Goal: Task Accomplishment & Management: Use online tool/utility

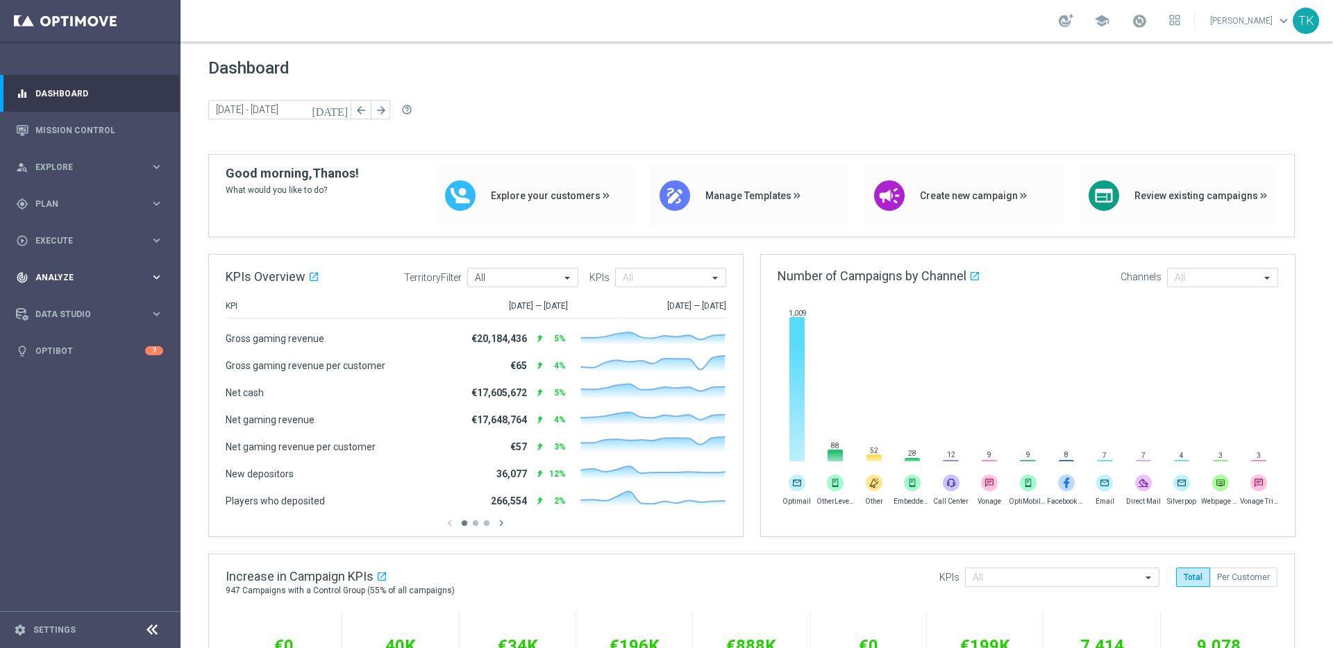
click at [156, 273] on icon "keyboard_arrow_right" at bounding box center [156, 277] width 13 height 13
click at [67, 303] on link "Customer 360" at bounding box center [90, 306] width 108 height 11
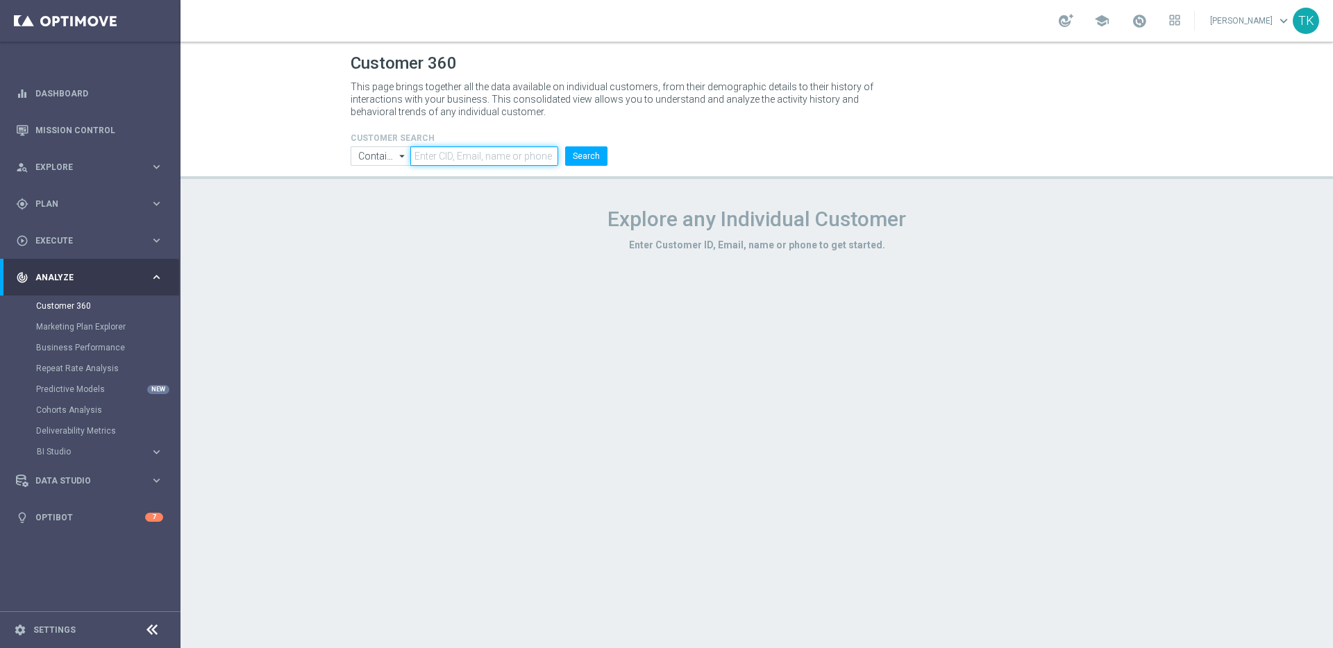
click at [475, 153] on input "text" at bounding box center [484, 155] width 148 height 19
click at [479, 157] on input "text" at bounding box center [484, 155] width 148 height 19
paste input "1184071"
click at [588, 160] on button "Search" at bounding box center [586, 155] width 42 height 19
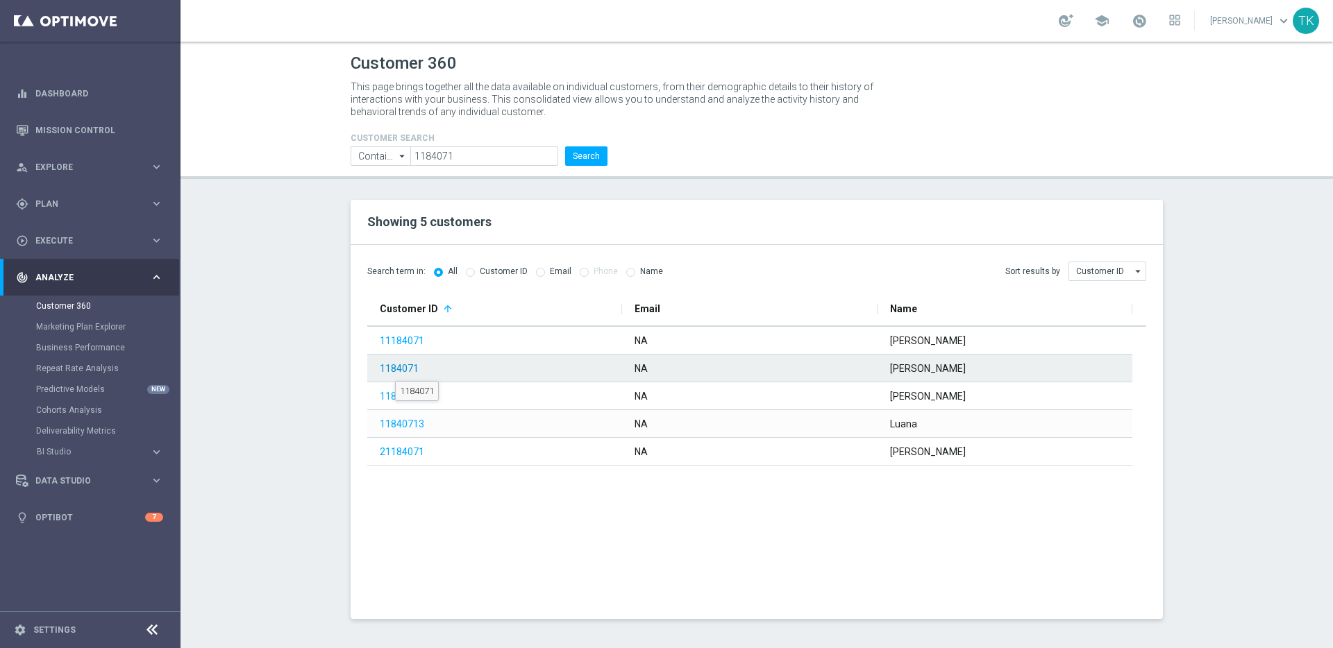
click at [395, 369] on link "1184071" at bounding box center [399, 368] width 39 height 11
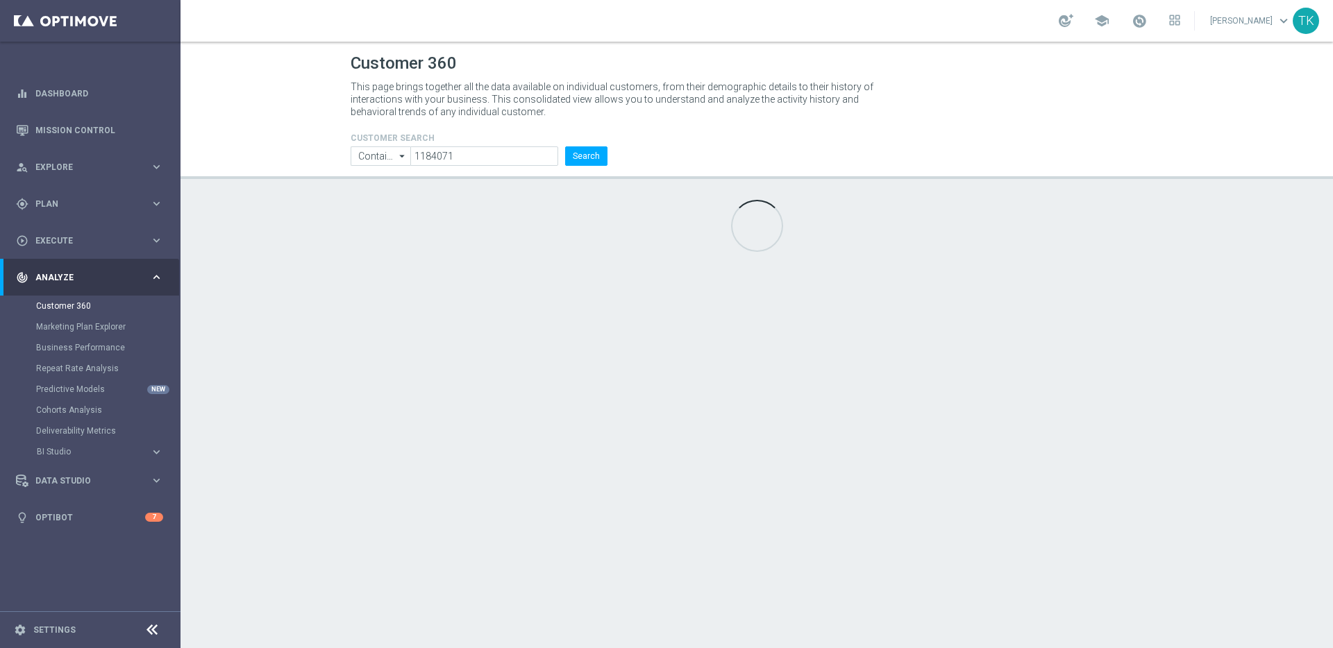
click at [287, 205] on div "Customer 360 This page brings together all the data available on individual cus…" at bounding box center [756, 345] width 1152 height 607
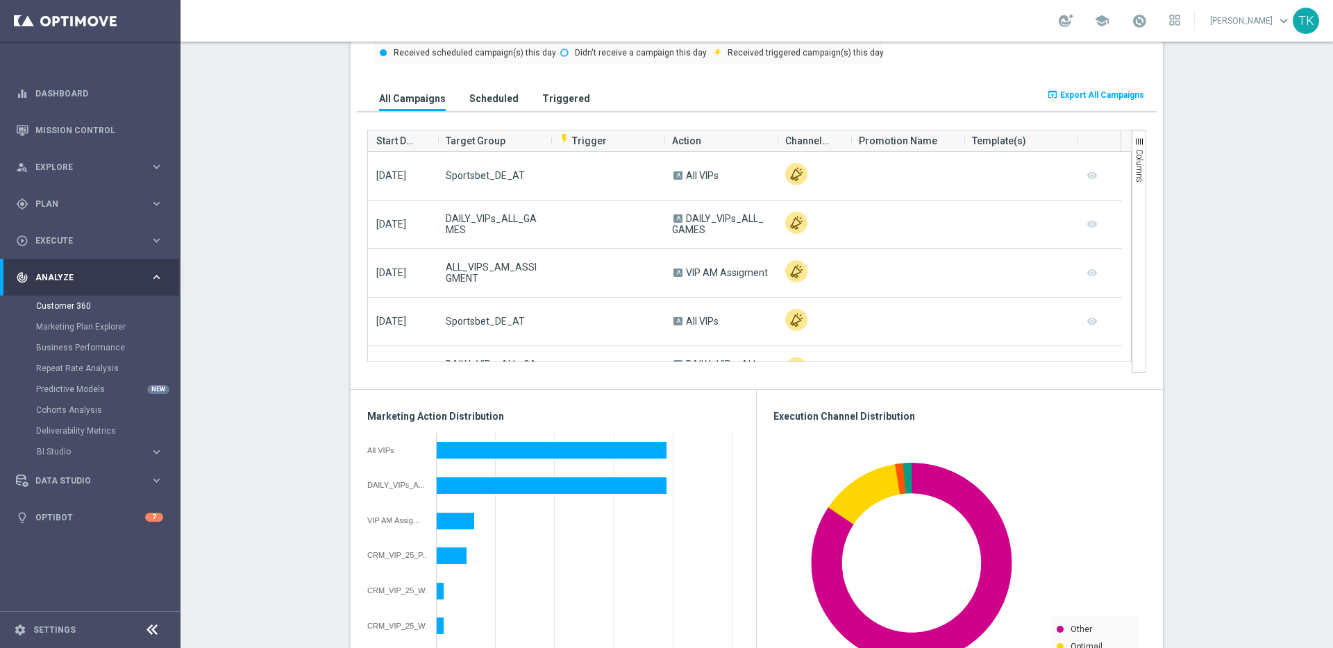
scroll to position [12, 0]
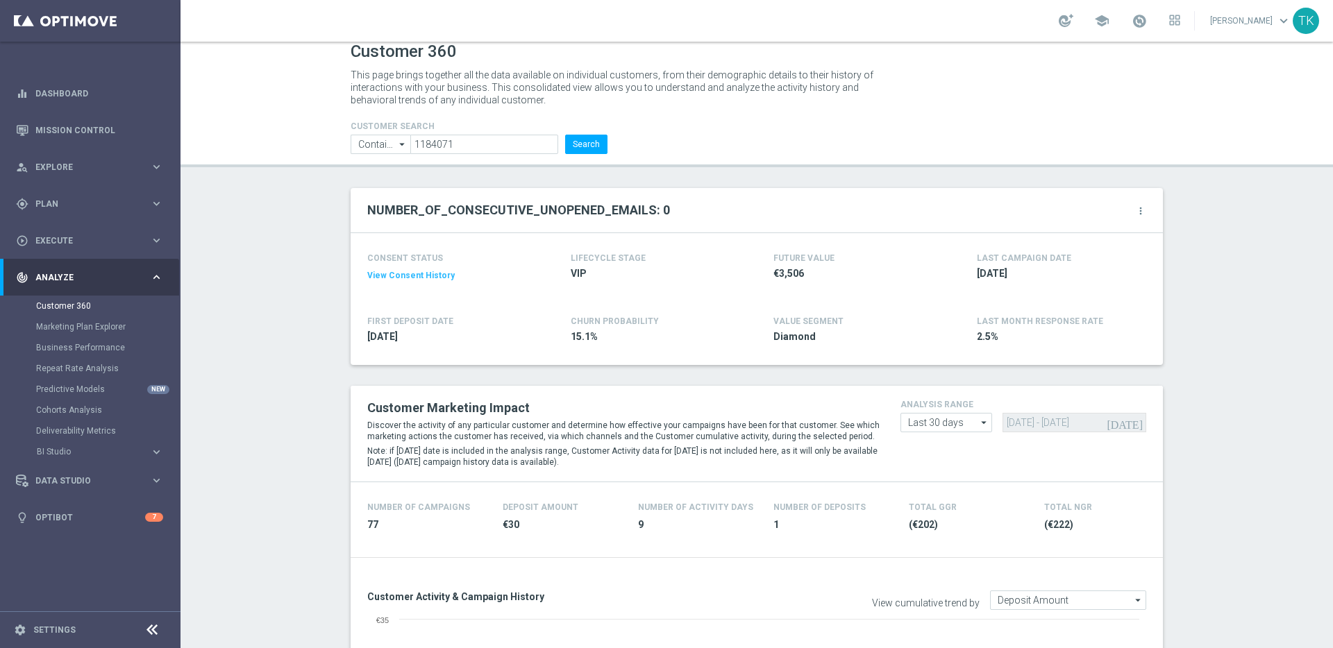
click at [500, 208] on h2 "NUMBER_OF_CONSECUTIVE_UNOPENED_EMAILS: 0" at bounding box center [518, 210] width 303 height 17
click at [432, 142] on input "1184071" at bounding box center [484, 144] width 148 height 19
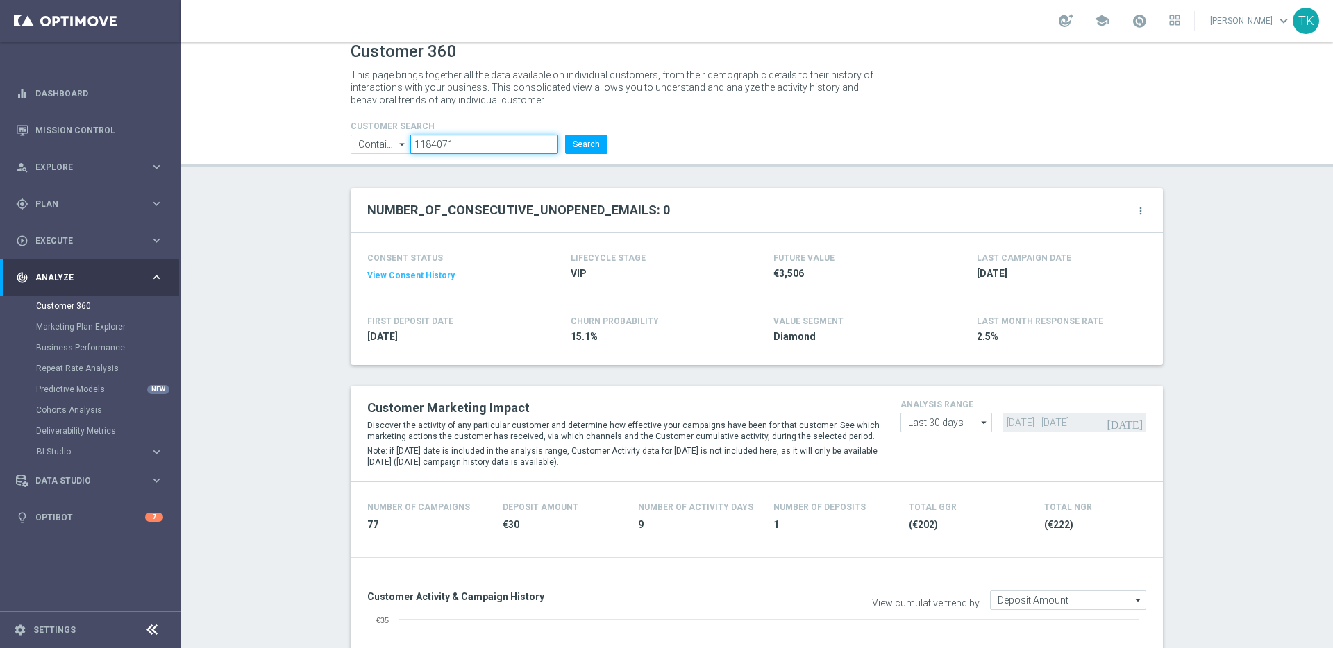
paste input "97188"
click at [596, 142] on button "Search" at bounding box center [586, 144] width 42 height 19
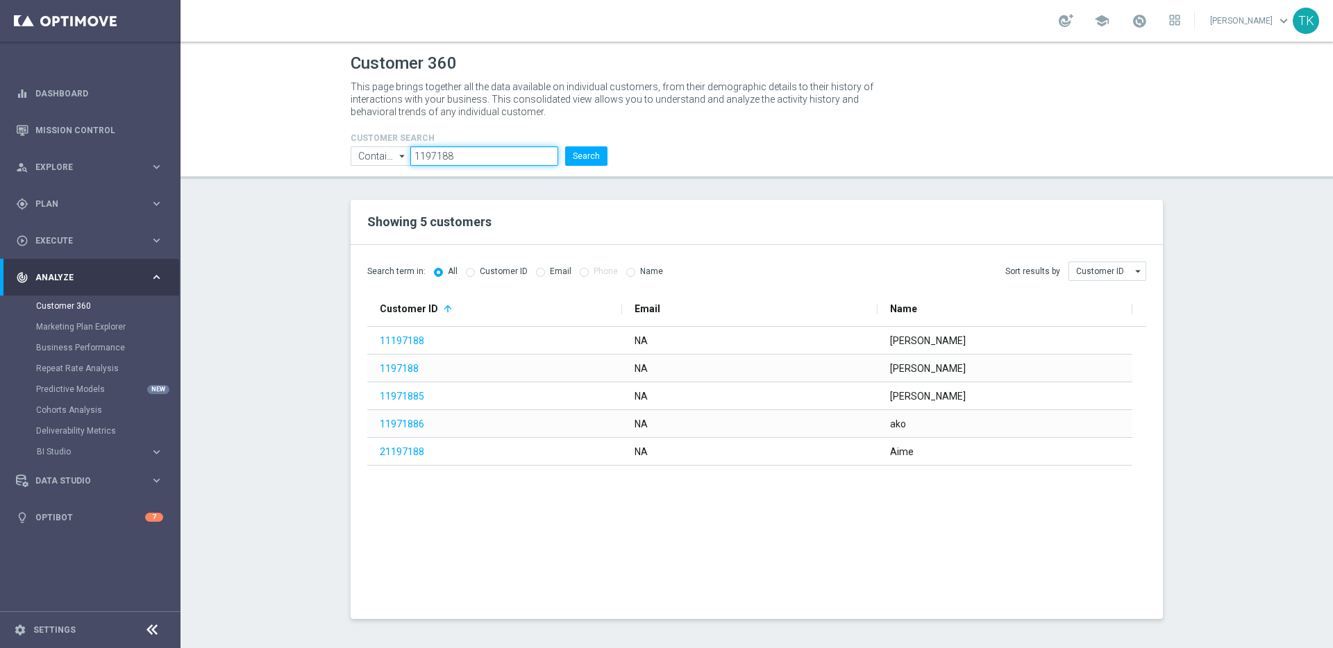
click at [439, 153] on input "1197188" at bounding box center [484, 155] width 148 height 19
paste input "ka5147-100@online.de"
type input "1197188"
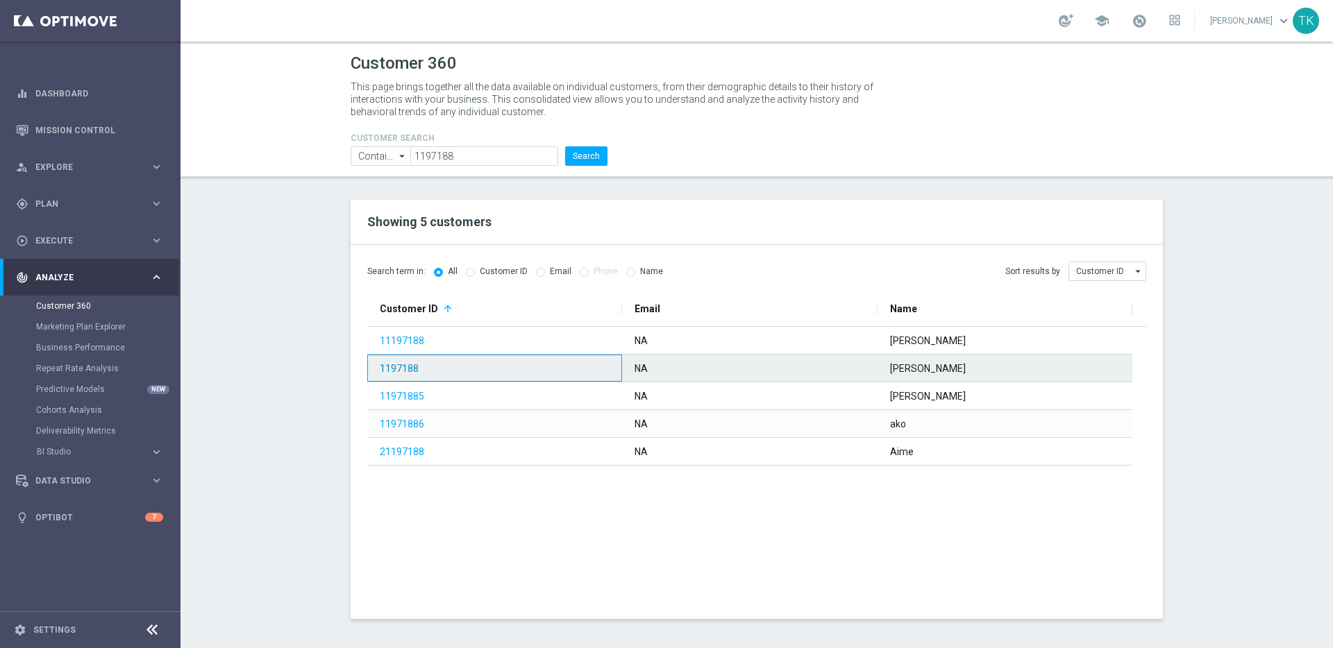
click at [402, 369] on link "1197188" at bounding box center [399, 368] width 39 height 11
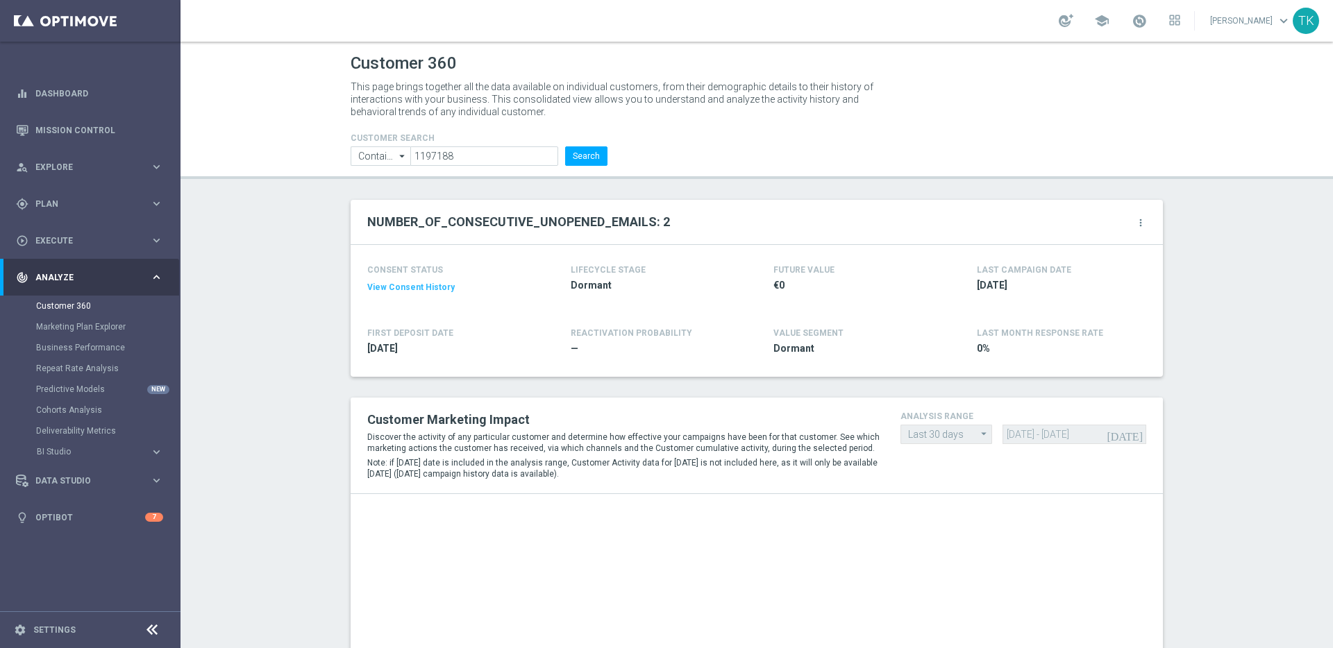
click at [494, 222] on h2 "NUMBER_OF_CONSECUTIVE_UNOPENED_EMAILS: 2" at bounding box center [518, 222] width 303 height 17
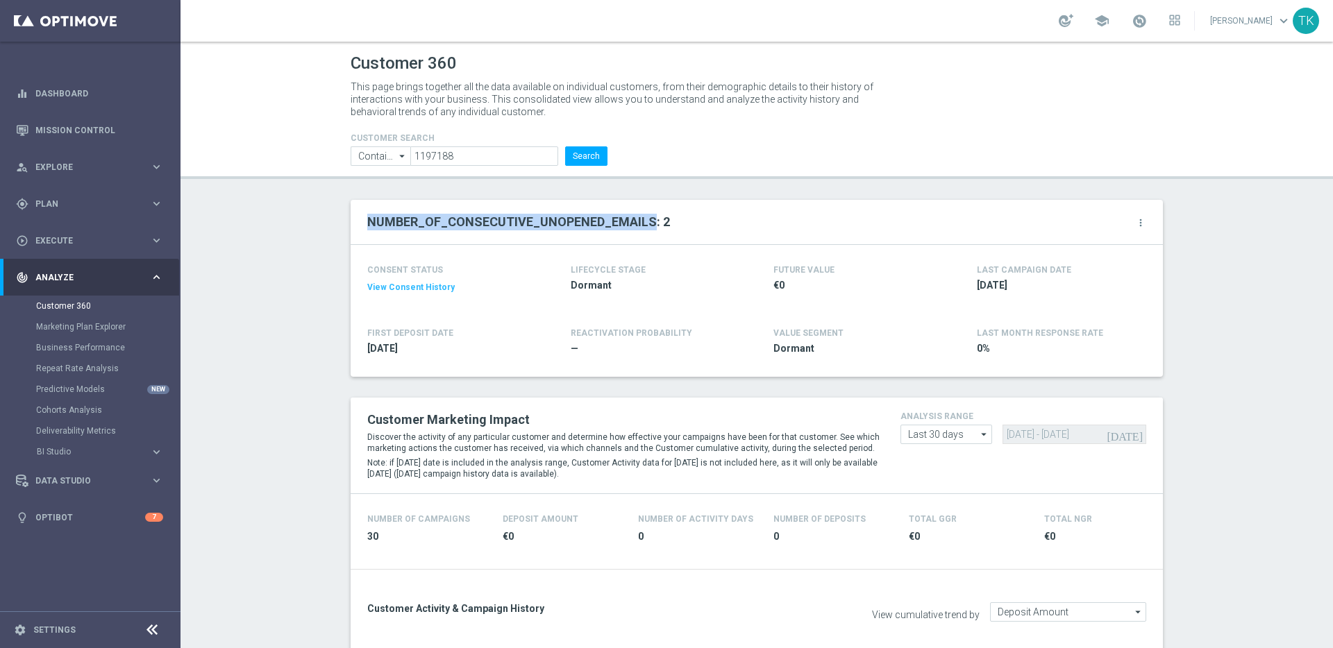
copy h2 "NUMBER_OF_CONSECUTIVE_UNOPENED_EMAILS"
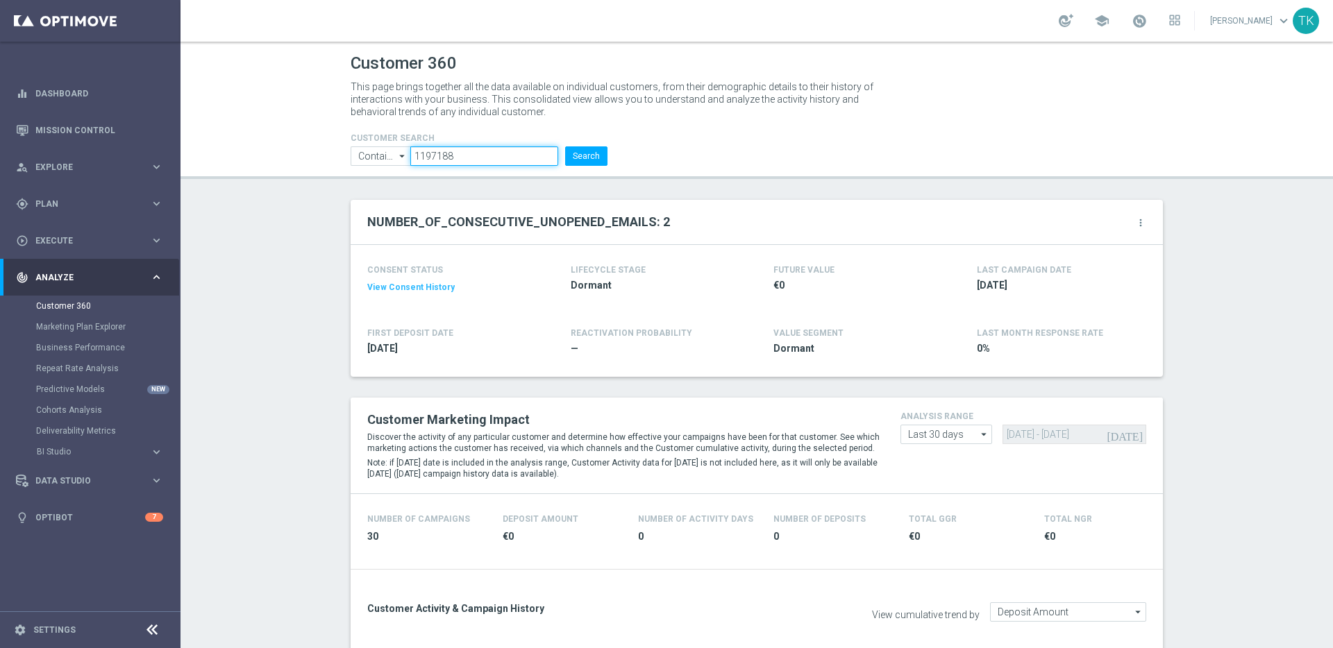
click at [430, 155] on input "1197188" at bounding box center [484, 155] width 148 height 19
click at [498, 219] on h2 "NUMBER_OF_CONSECUTIVE_UNOPENED_EMAILS: 2" at bounding box center [518, 222] width 303 height 17
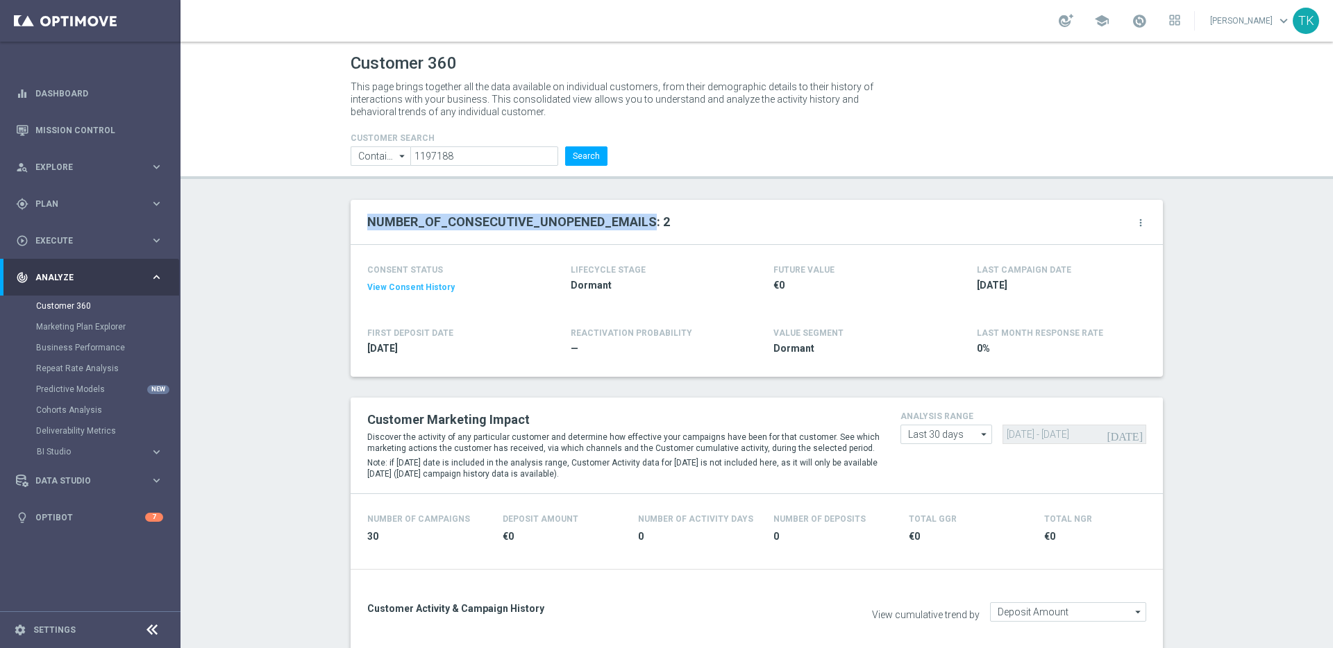
click at [498, 219] on h2 "NUMBER_OF_CONSECUTIVE_UNOPENED_EMAILS: 2" at bounding box center [518, 222] width 303 height 17
copy h2 "NUMBER_OF_CONSECUTIVE_UNOPENED_EMAILS"
click at [156, 210] on div "gps_fixed Plan keyboard_arrow_right" at bounding box center [89, 203] width 179 height 37
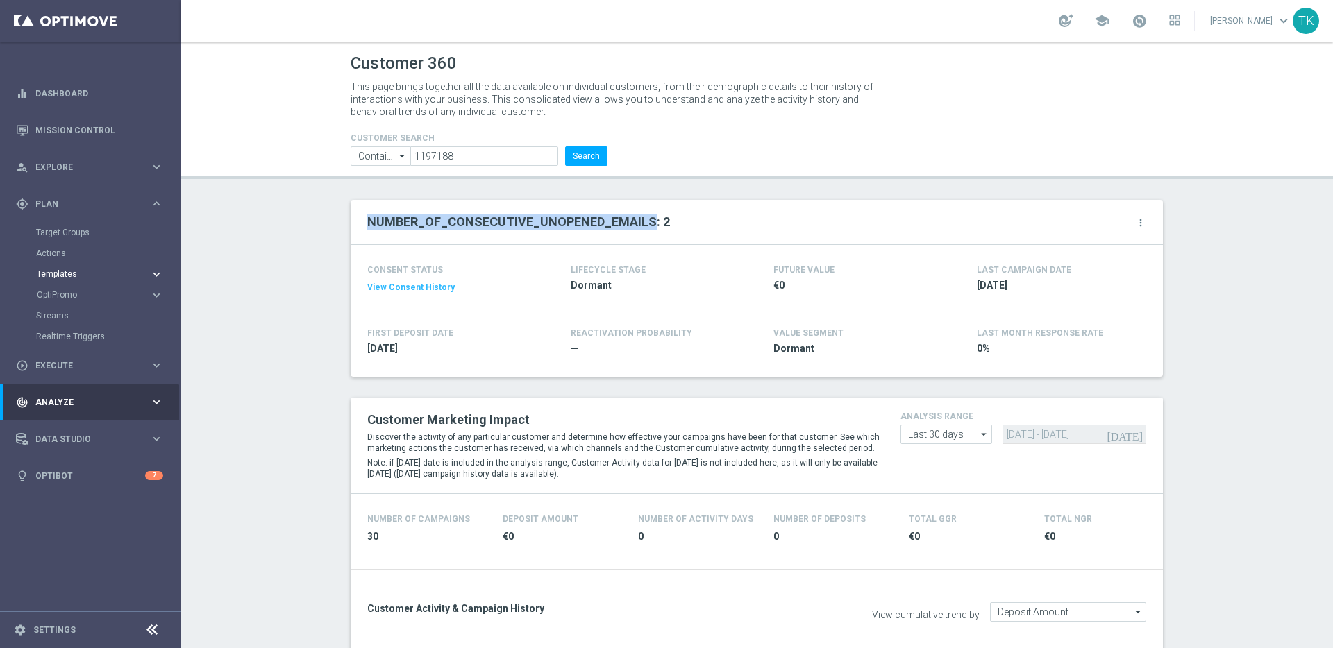
click at [158, 269] on icon "keyboard_arrow_right" at bounding box center [156, 274] width 13 height 13
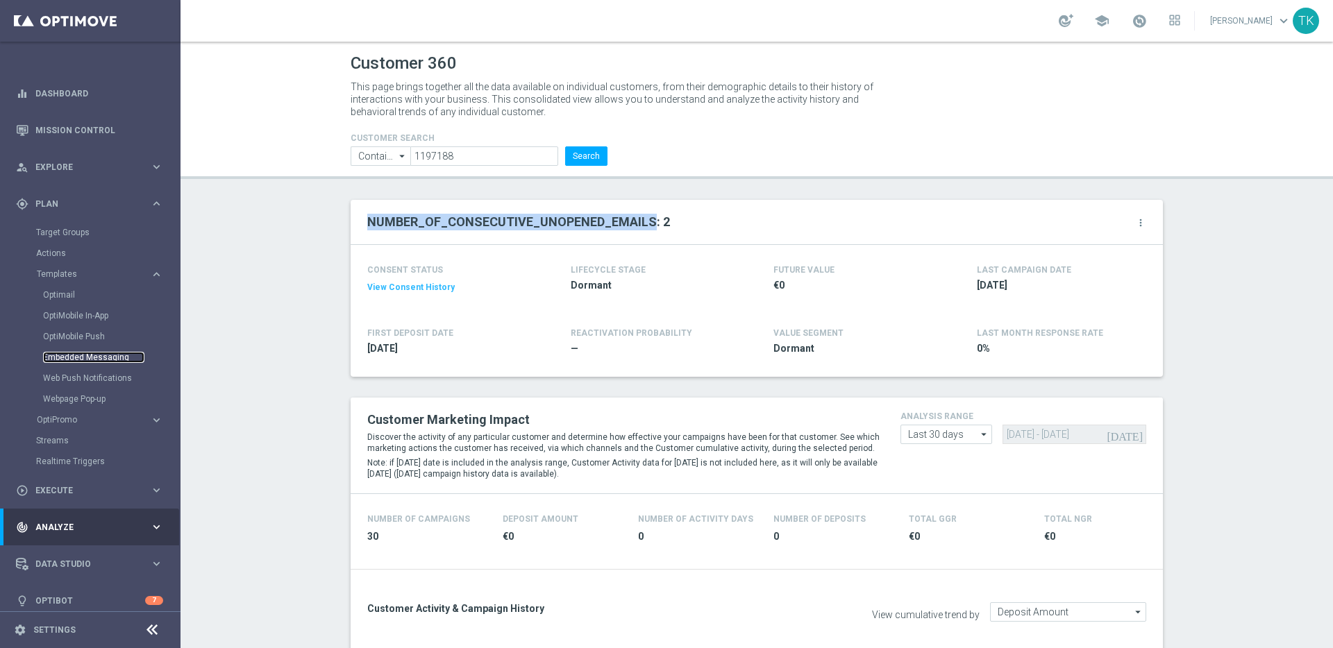
click at [85, 357] on link "Embedded Messaging" at bounding box center [93, 357] width 101 height 11
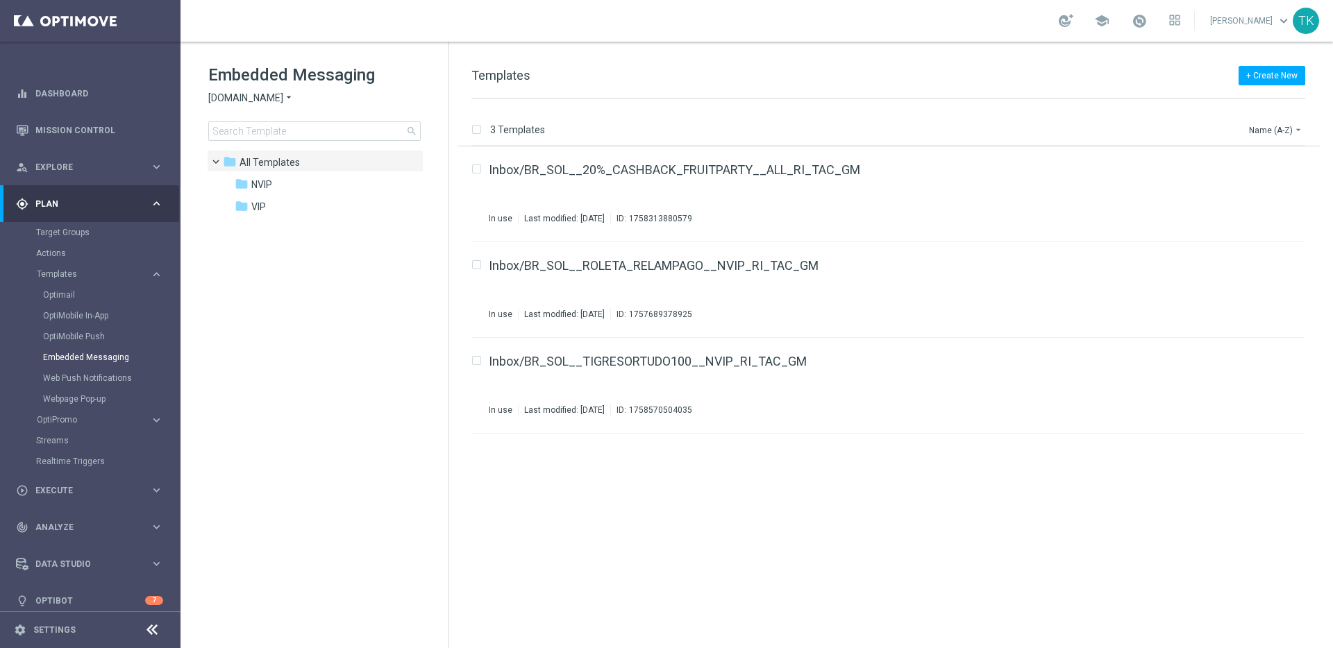
click at [266, 99] on span "Sorteonline.bet.br" at bounding box center [245, 98] width 75 height 13
click at [273, 151] on div "Lottoland" at bounding box center [261, 147] width 104 height 17
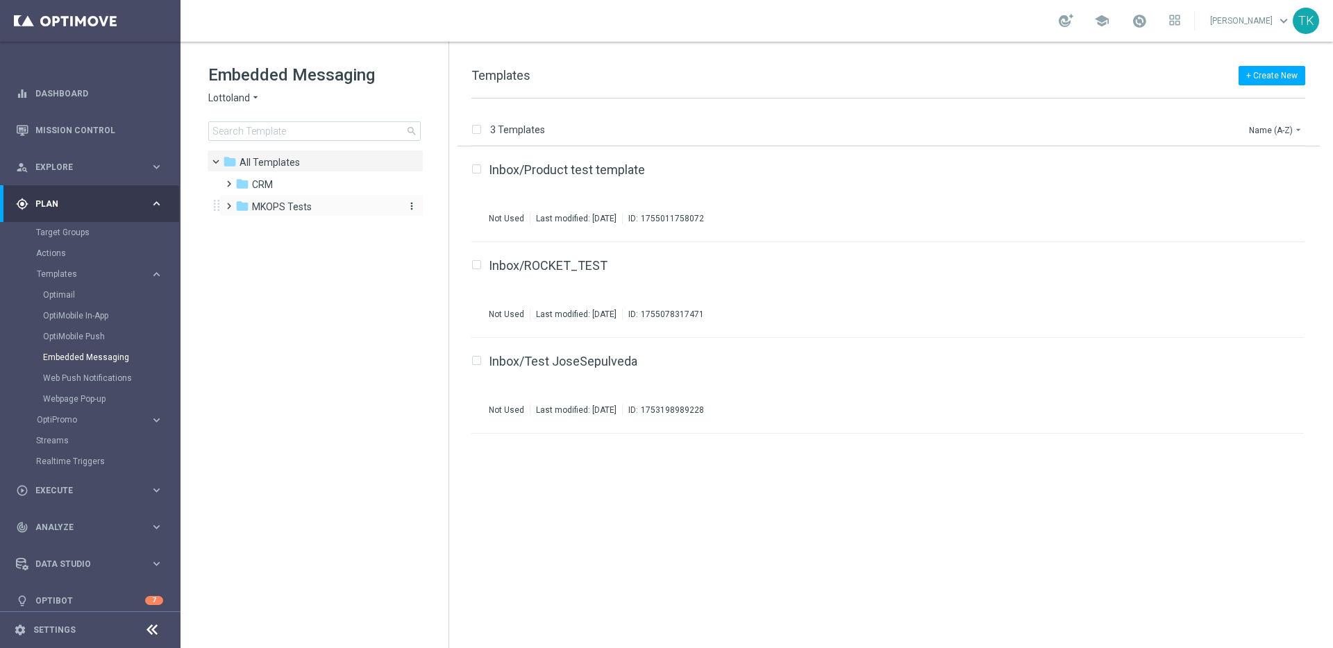
click at [293, 207] on span "MKOPS Tests" at bounding box center [282, 207] width 60 height 12
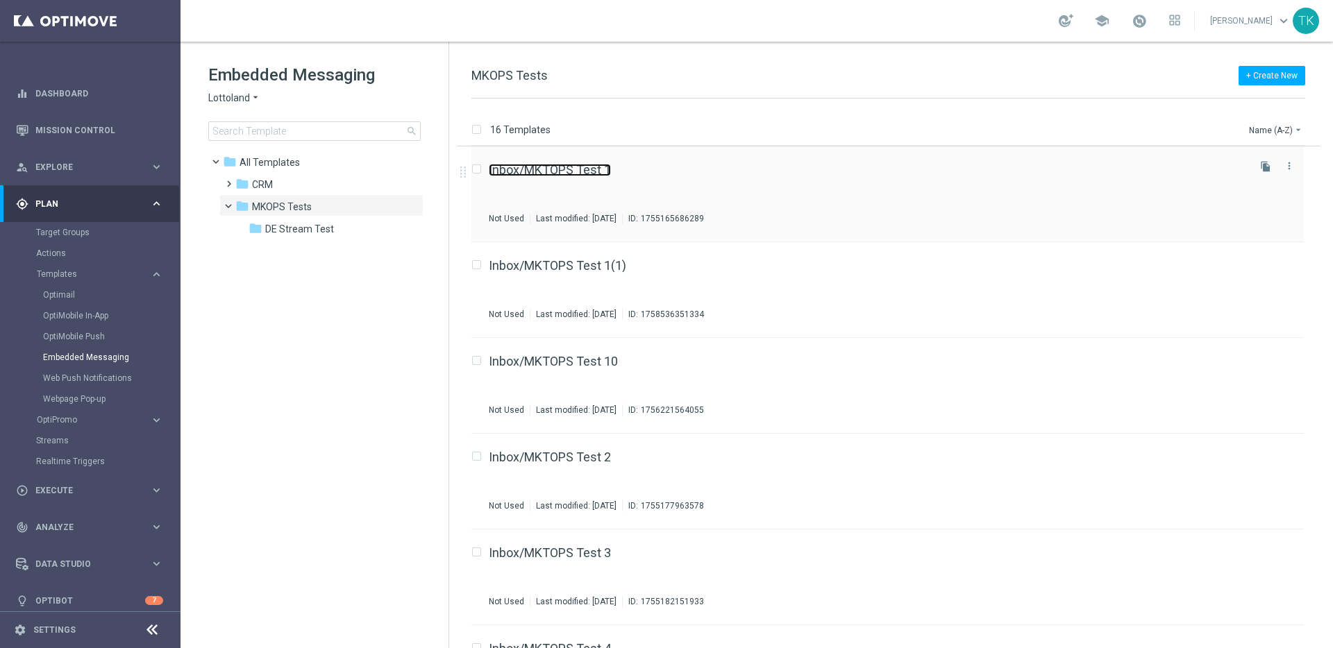
click at [530, 166] on link "Inbox/MKTOPS Test 1" at bounding box center [550, 170] width 122 height 12
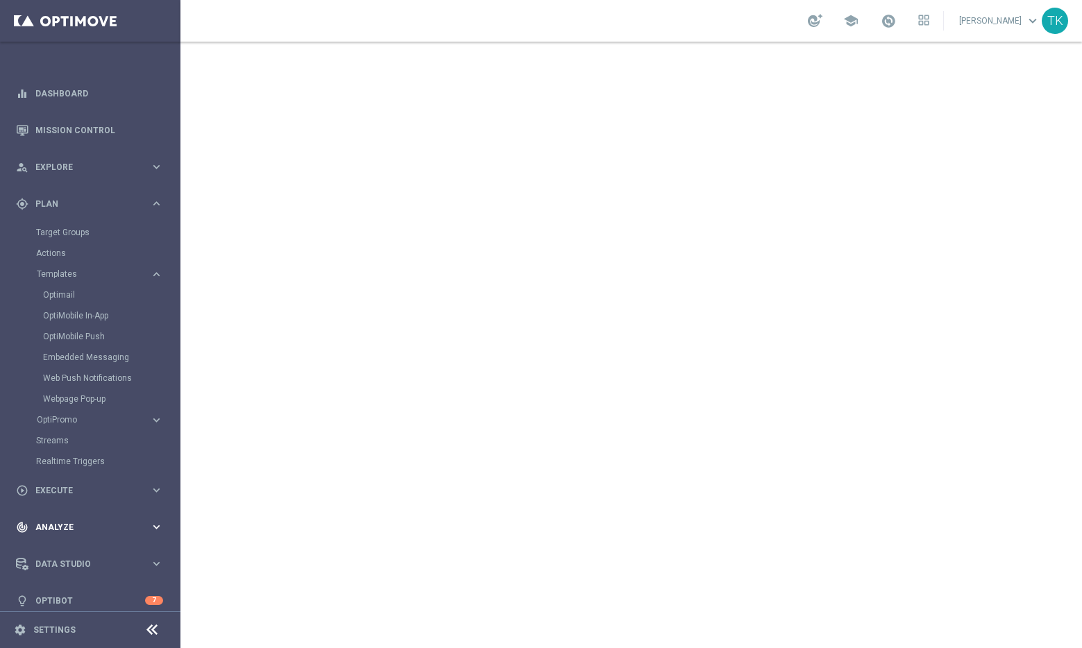
click at [82, 528] on span "Analyze" at bounding box center [92, 527] width 115 height 8
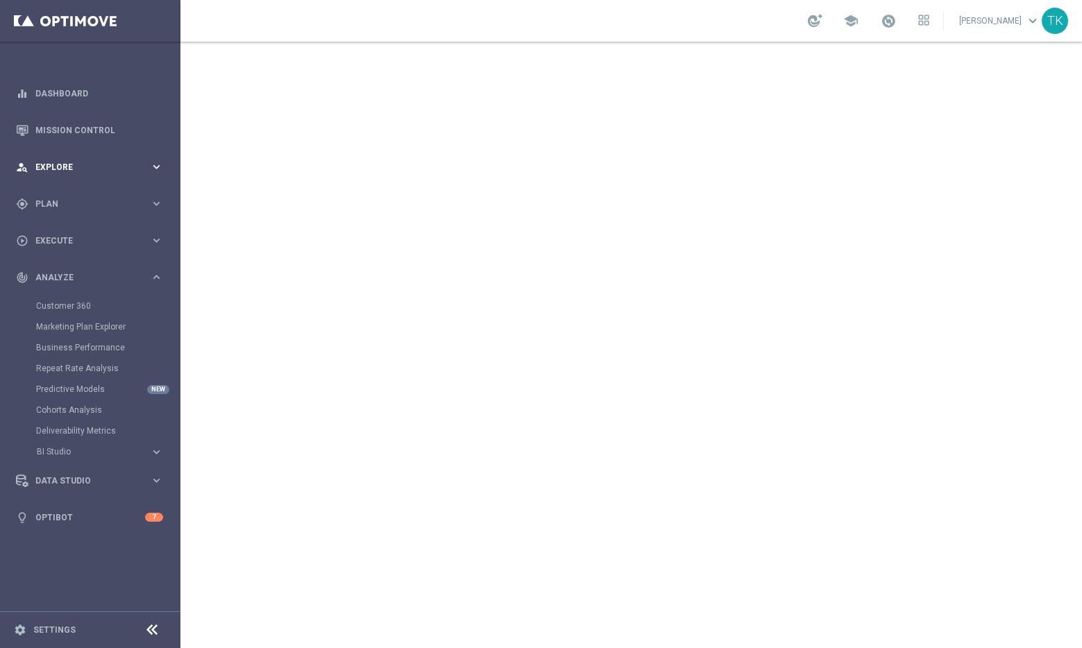
click at [130, 169] on span "Explore" at bounding box center [92, 167] width 115 height 8
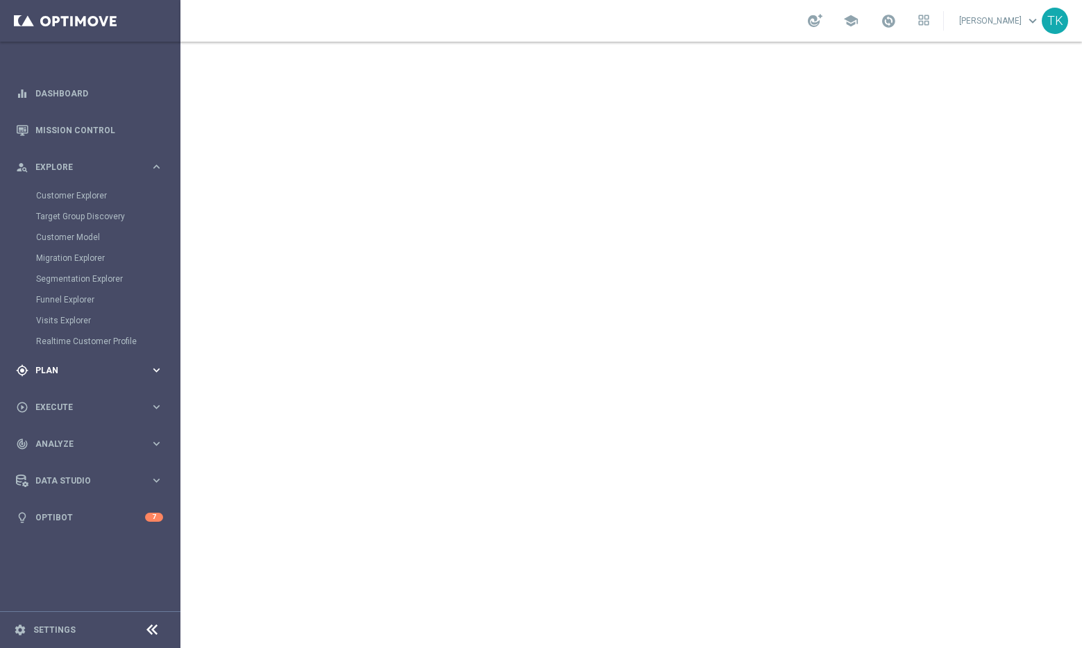
click at [117, 364] on div "gps_fixed Plan" at bounding box center [83, 370] width 134 height 12
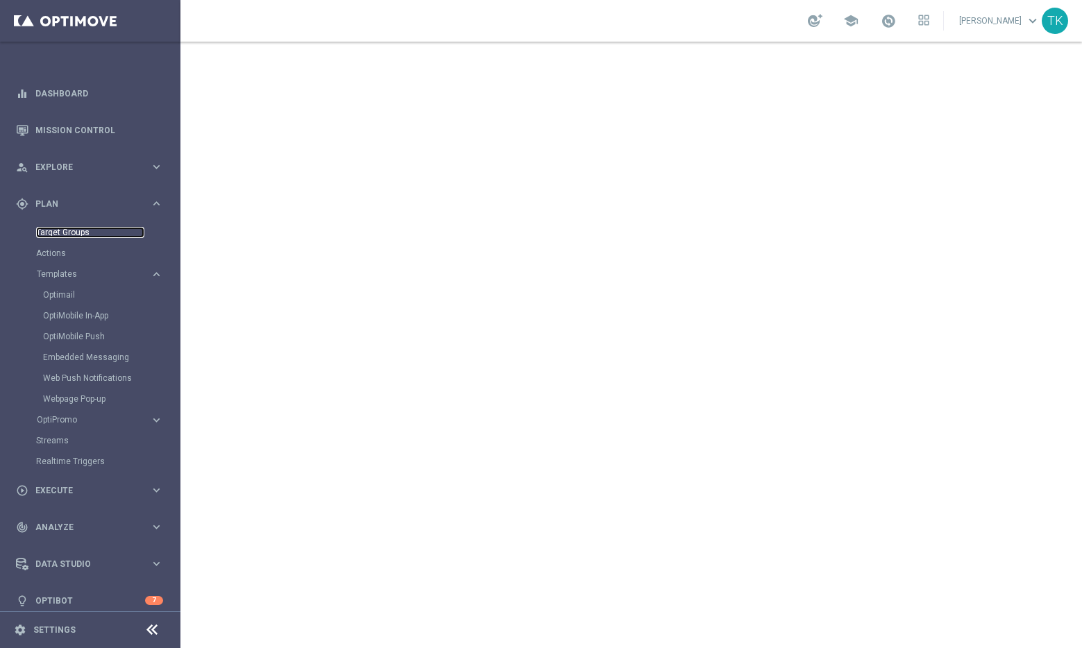
click at [74, 230] on link "Target Groups" at bounding box center [90, 232] width 108 height 11
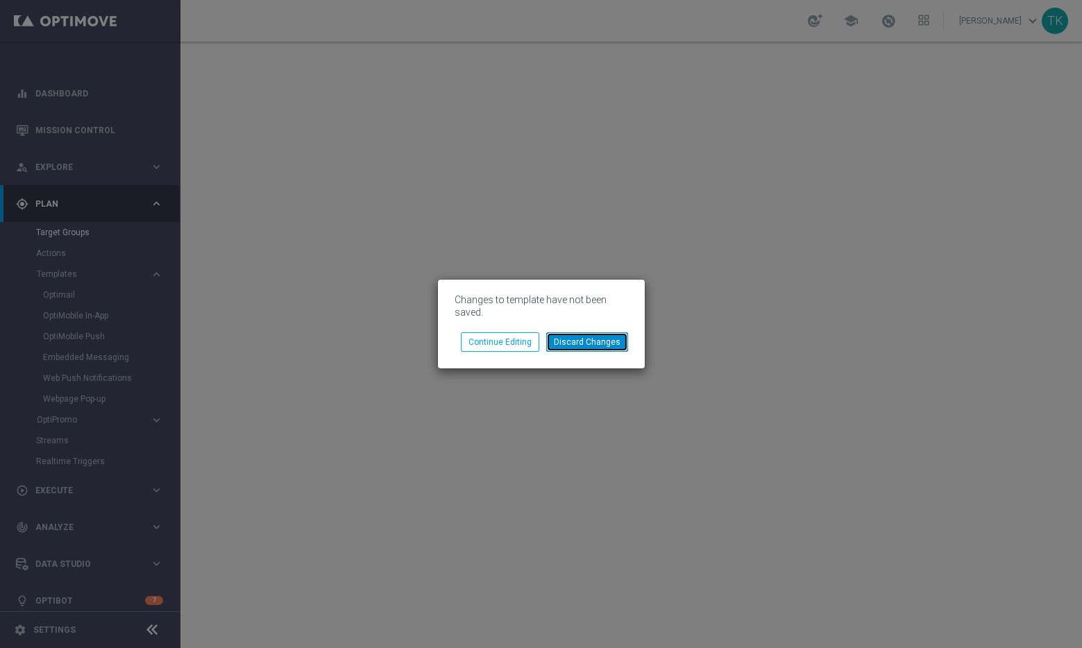
click at [587, 343] on button "Discard Changes" at bounding box center [587, 341] width 82 height 19
